Goal: Task Accomplishment & Management: Use online tool/utility

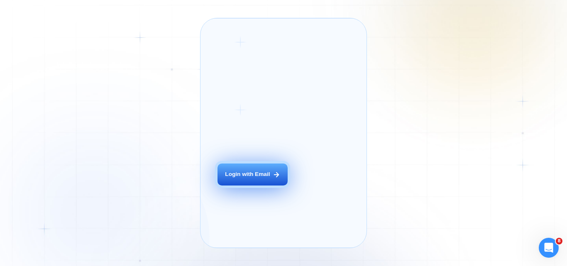
click at [238, 179] on div "Login with Email" at bounding box center [247, 175] width 45 height 8
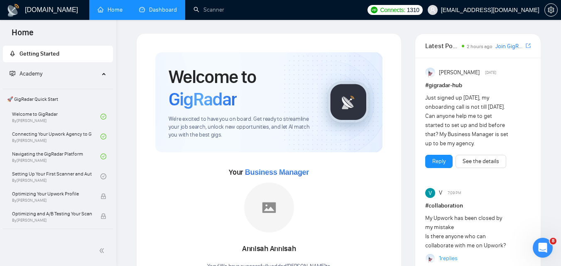
click at [153, 13] on link "Dashboard" at bounding box center [158, 9] width 38 height 7
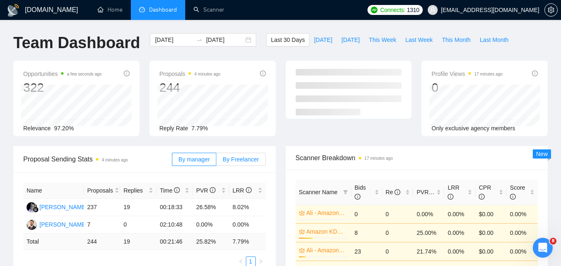
click at [236, 159] on span "By Freelancer" at bounding box center [241, 159] width 36 height 7
click at [216, 162] on input "By Freelancer" at bounding box center [216, 162] width 0 height 0
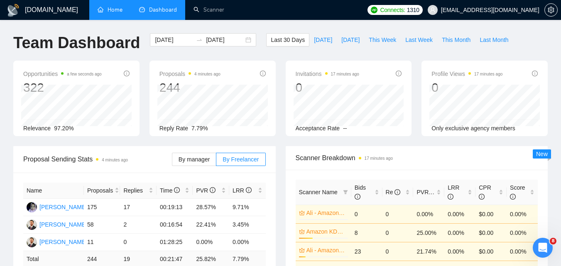
click at [103, 10] on link "Home" at bounding box center [110, 9] width 25 height 7
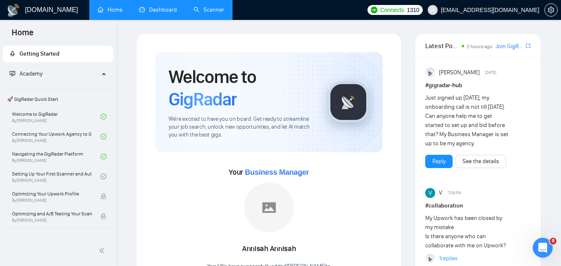
click at [211, 12] on link "Scanner" at bounding box center [209, 9] width 31 height 7
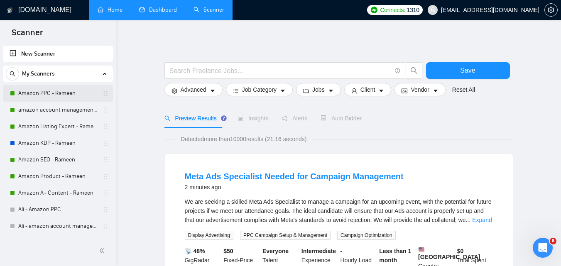
click at [46, 91] on link "Amazon PPC - Rameen" at bounding box center [57, 93] width 79 height 17
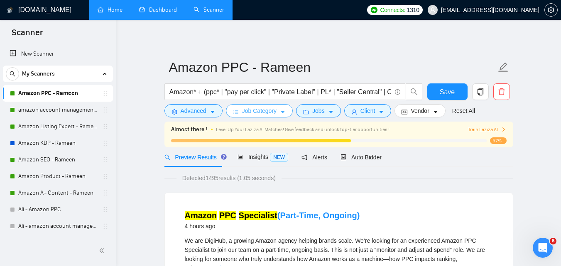
click at [271, 111] on span "Job Category" at bounding box center [259, 110] width 34 height 9
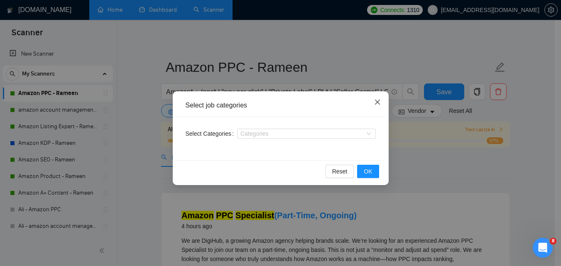
click at [378, 103] on icon "close" at bounding box center [377, 102] width 7 height 7
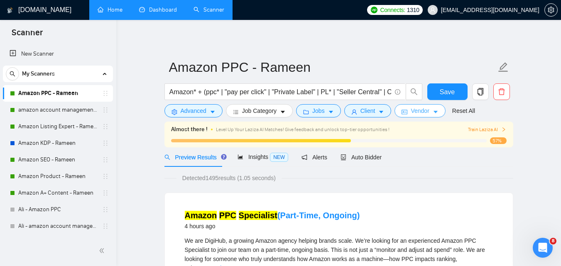
click at [429, 110] on button "Vendor" at bounding box center [420, 110] width 51 height 13
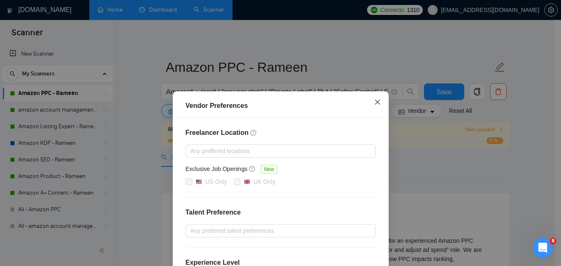
click at [375, 101] on icon "close" at bounding box center [377, 102] width 7 height 7
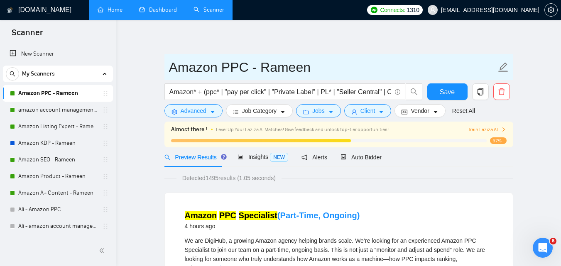
click at [503, 69] on icon "edit" at bounding box center [503, 67] width 11 height 11
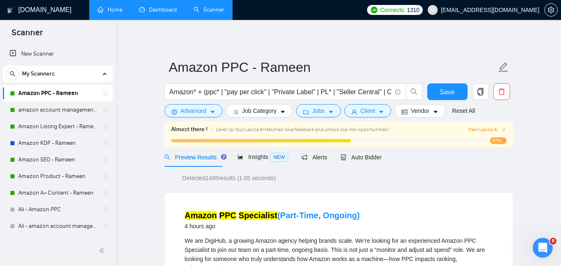
click at [354, 155] on span "Auto Bidder" at bounding box center [361, 157] width 41 height 7
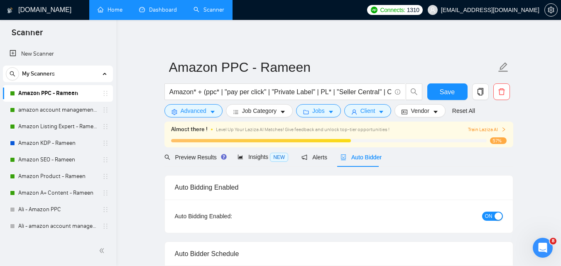
checkbox input "true"
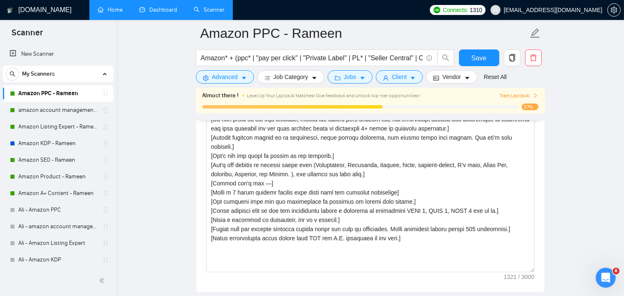
scroll to position [969, 0]
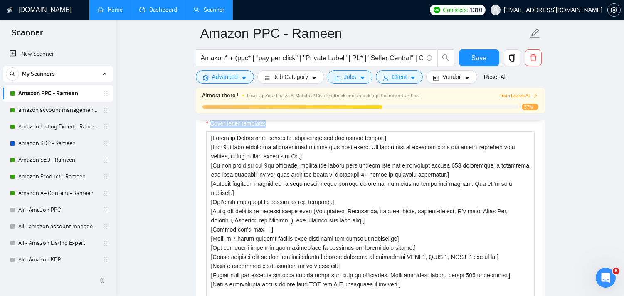
drag, startPoint x: 270, startPoint y: 127, endPoint x: 202, endPoint y: 131, distance: 67.8
click at [202, 131] on div "Cover letter template:" at bounding box center [370, 223] width 348 height 229
copy label "Cover letter template:"
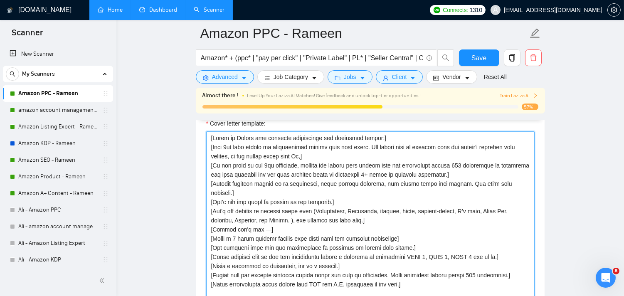
click at [273, 226] on textarea "Cover letter template:" at bounding box center [370, 224] width 328 height 187
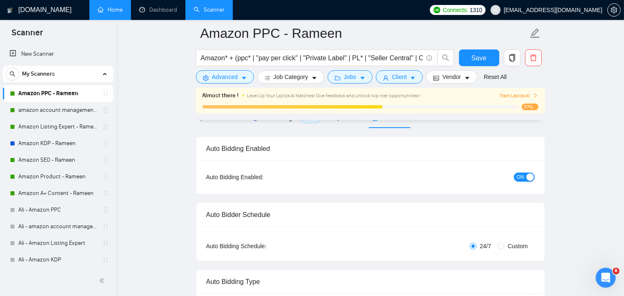
scroll to position [0, 0]
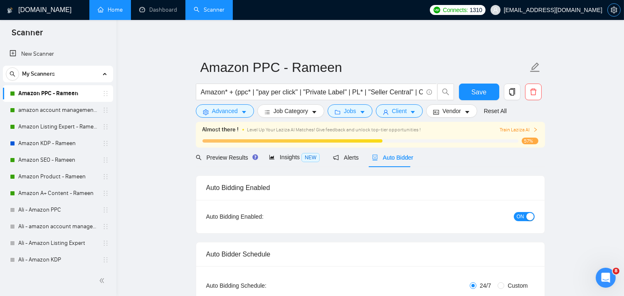
click at [567, 9] on icon "setting" at bounding box center [613, 10] width 6 height 7
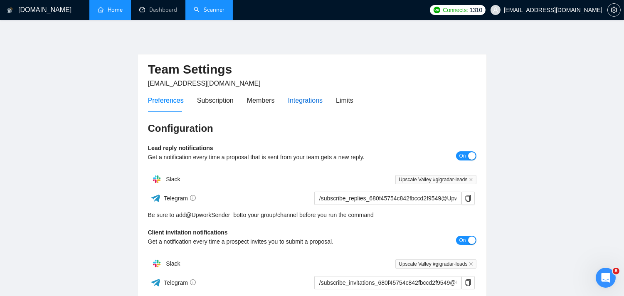
click at [301, 101] on div "Integrations" at bounding box center [305, 100] width 35 height 10
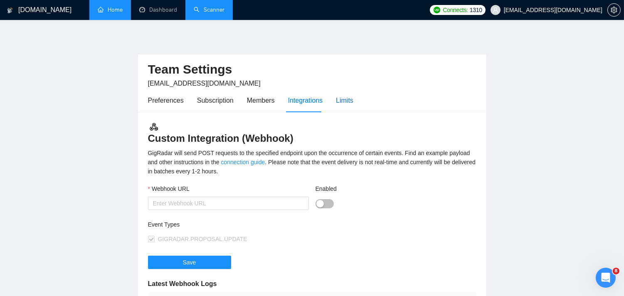
click at [347, 105] on div "Limits" at bounding box center [344, 100] width 17 height 10
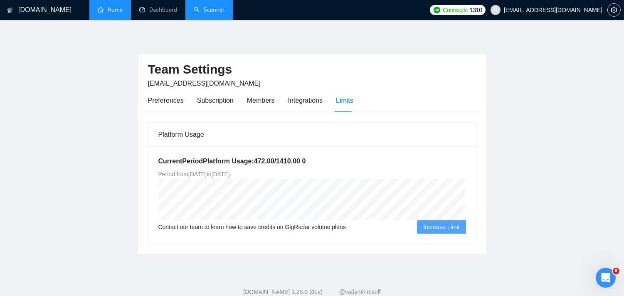
click at [258, 159] on h5 "Current Period Platform Usage: 472.00 / 1410.00 0" at bounding box center [311, 161] width 307 height 10
click at [231, 171] on span "Period from [DATE] to [GEOGRAPHIC_DATA][DATE] ." at bounding box center [194, 174] width 73 height 7
click at [288, 161] on h5 "Current Period Platform Usage: 472.00 / 1410.00 0" at bounding box center [311, 161] width 307 height 10
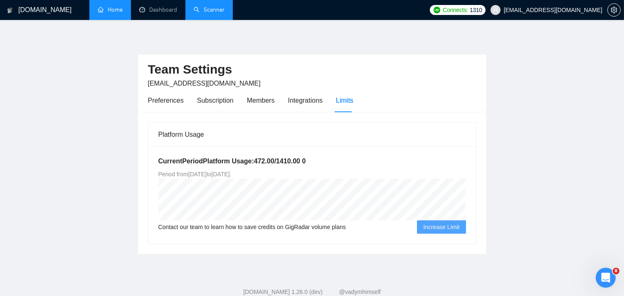
click at [265, 167] on div "Current Period Platform Usage: 472.00 / 1410.00 0 Period from [DATE] to [DATE] …" at bounding box center [311, 194] width 327 height 97
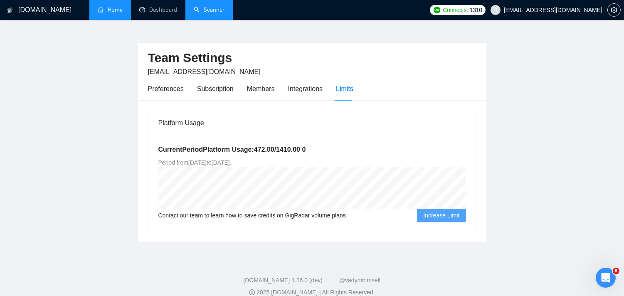
scroll to position [22, 0]
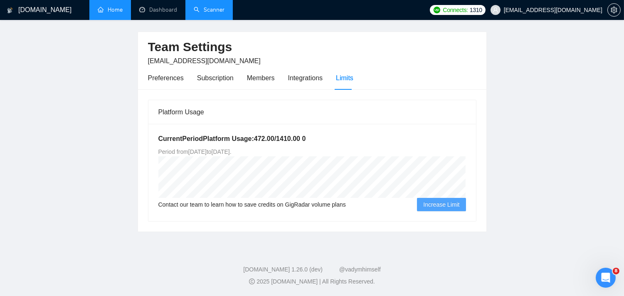
click at [453, 207] on span "Increase Limit" at bounding box center [441, 204] width 36 height 9
click at [446, 202] on span "Increase Limit" at bounding box center [441, 204] width 36 height 9
click at [431, 215] on div "Current Period Platform Usage: 472.00 / 1410.00 0 Period from [DATE] to [DATE] …" at bounding box center [311, 172] width 327 height 97
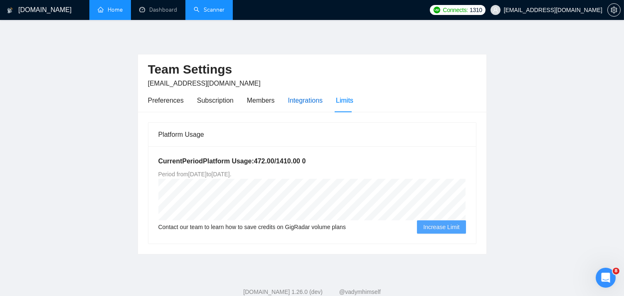
click at [303, 98] on div "Integrations" at bounding box center [305, 100] width 35 height 10
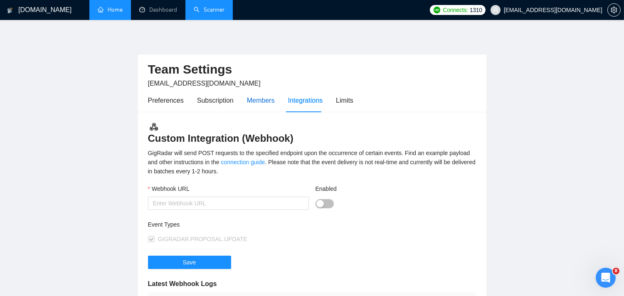
click at [258, 98] on div "Members" at bounding box center [261, 100] width 28 height 10
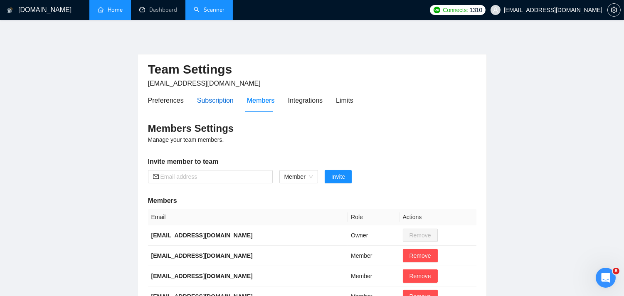
click at [221, 100] on div "Subscription" at bounding box center [215, 100] width 37 height 10
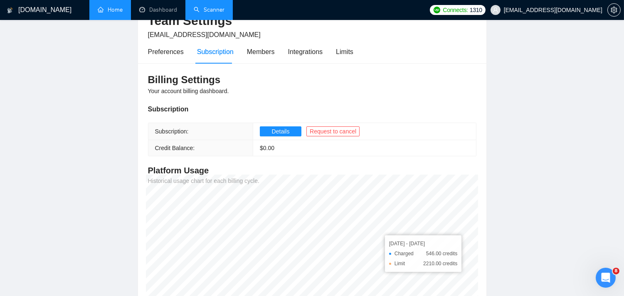
scroll to position [44, 0]
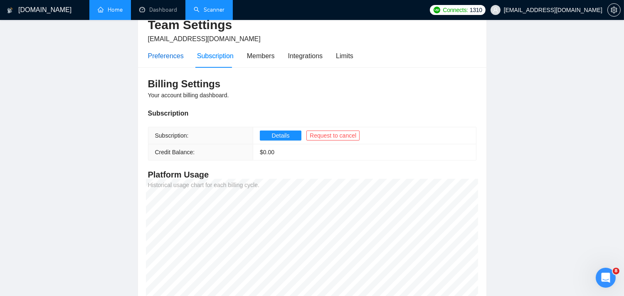
click at [166, 59] on div "Preferences" at bounding box center [166, 56] width 36 height 10
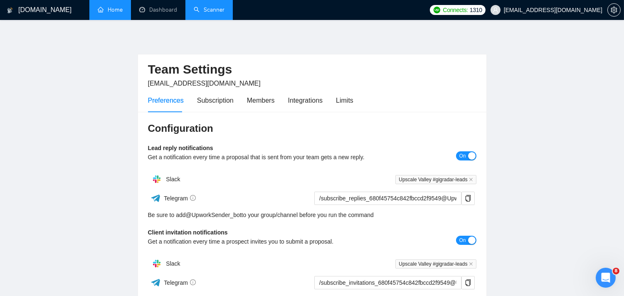
click at [103, 10] on link "Home" at bounding box center [110, 9] width 25 height 7
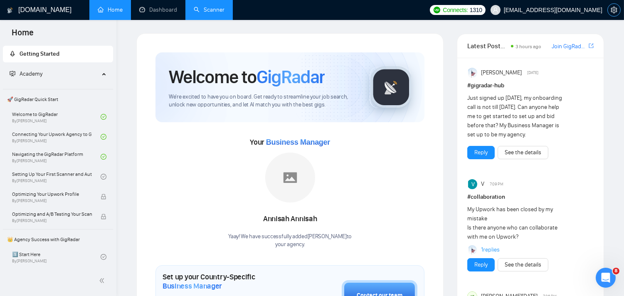
click at [567, 8] on icon "setting" at bounding box center [613, 10] width 7 height 7
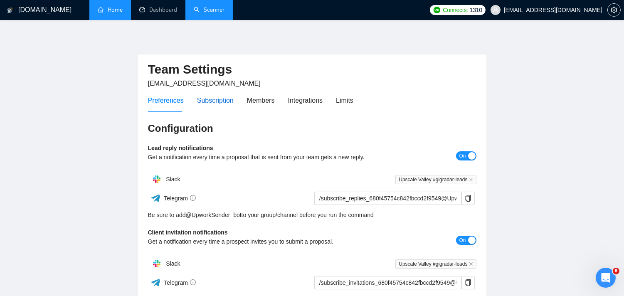
click at [214, 104] on div "Subscription" at bounding box center [215, 100] width 37 height 10
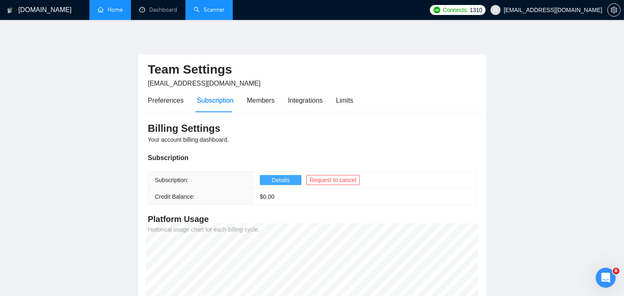
click at [272, 180] on span "Details" at bounding box center [281, 179] width 18 height 9
click at [209, 10] on link "Scanner" at bounding box center [209, 9] width 31 height 7
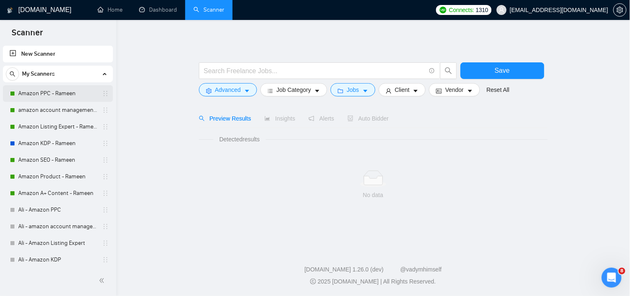
click at [57, 96] on link "Amazon PPC - Rameen" at bounding box center [57, 93] width 79 height 17
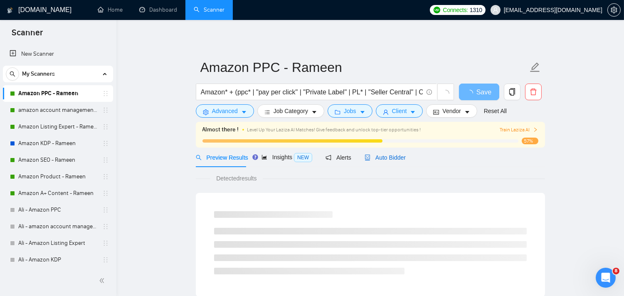
click at [391, 158] on span "Auto Bidder" at bounding box center [384, 157] width 41 height 7
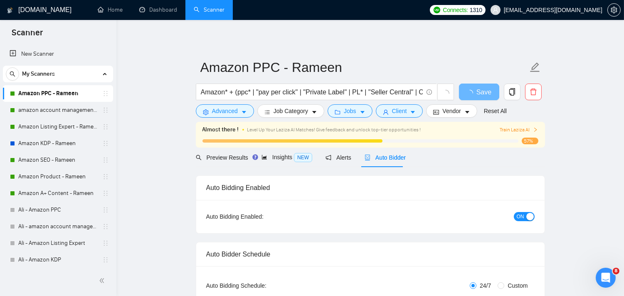
checkbox input "true"
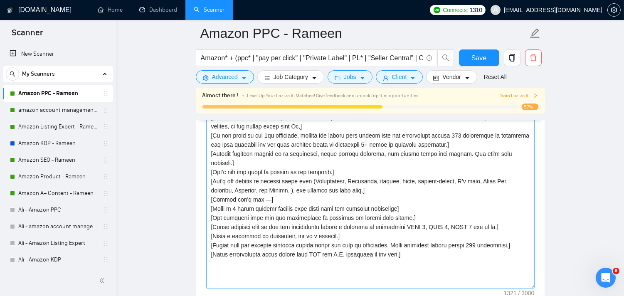
scroll to position [1015, 0]
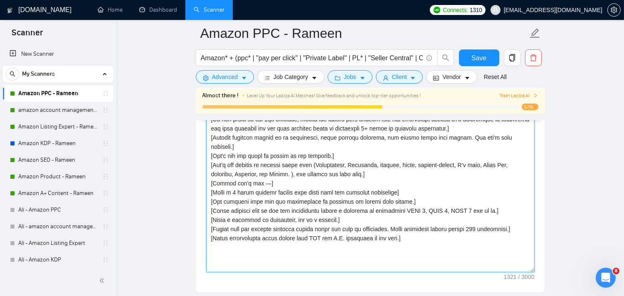
click at [330, 205] on textarea "Cover letter template:" at bounding box center [370, 178] width 328 height 187
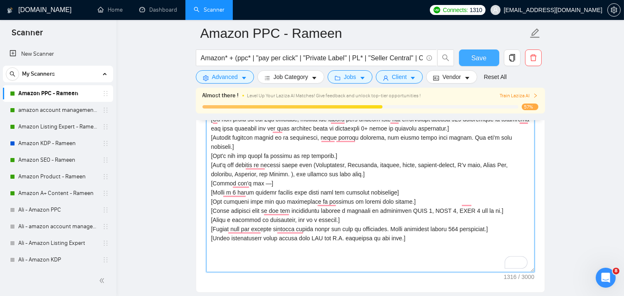
type textarea "[Write an Upwork job proposal considering the following points:] [Very 1st line…"
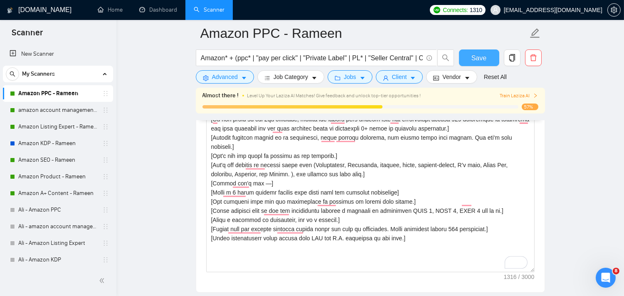
click at [481, 57] on span "Save" at bounding box center [478, 58] width 15 height 10
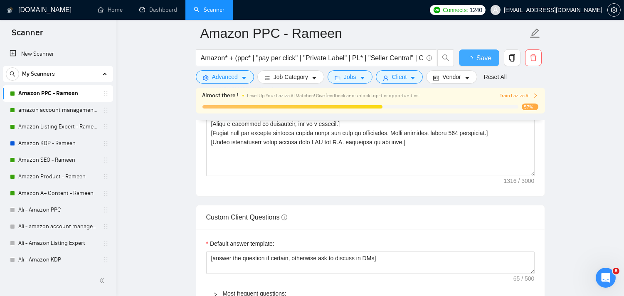
checkbox input "true"
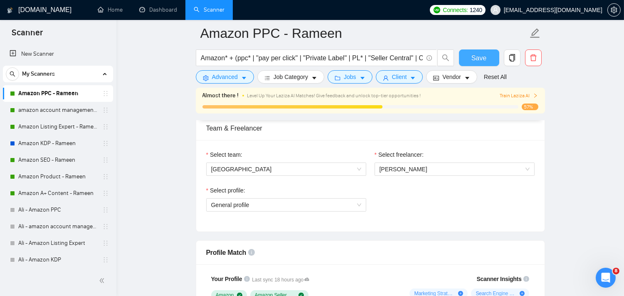
scroll to position [415, 0]
